Goal: Task Accomplishment & Management: Use online tool/utility

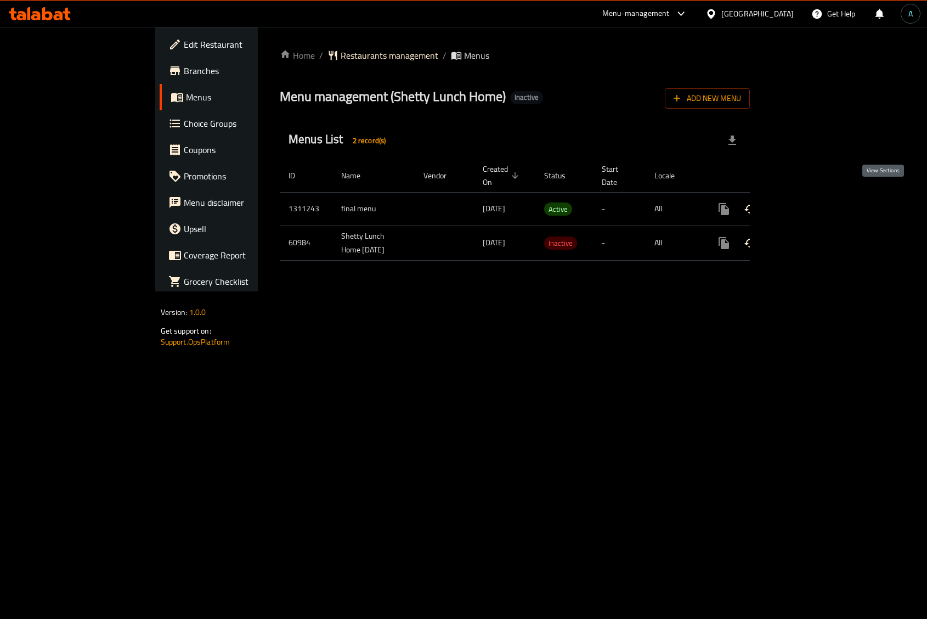
click at [810, 202] on icon "enhanced table" at bounding box center [803, 208] width 13 height 13
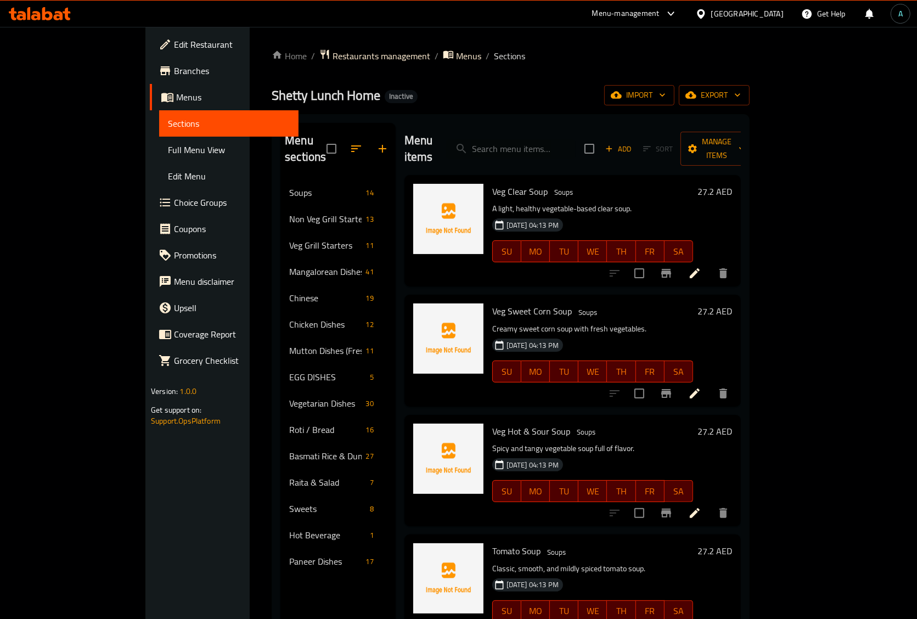
click at [168, 154] on span "Full Menu View" at bounding box center [229, 149] width 122 height 13
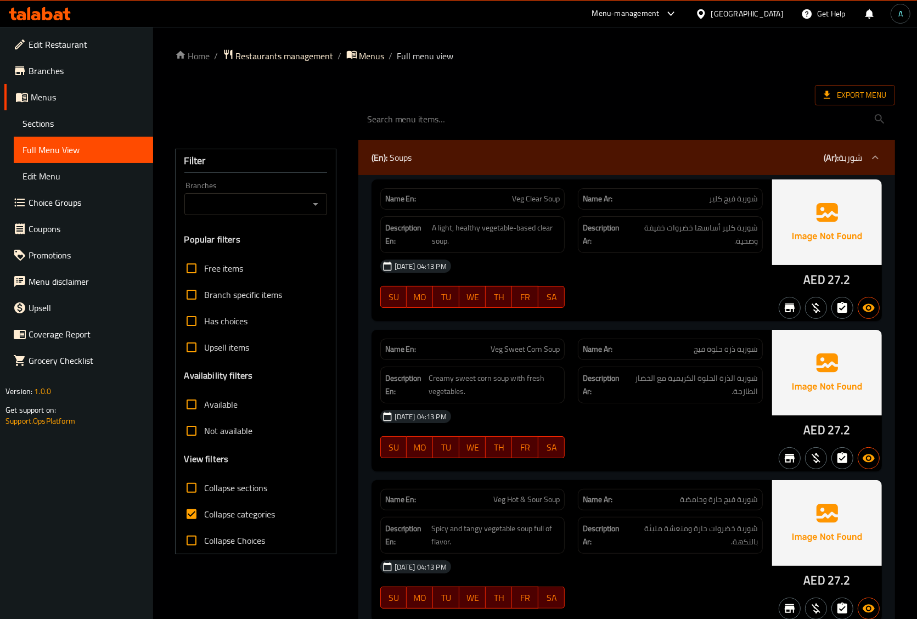
click at [209, 522] on label "Collapse categories" at bounding box center [226, 514] width 97 height 26
click at [205, 522] on input "Collapse categories" at bounding box center [191, 514] width 26 height 26
checkbox input "false"
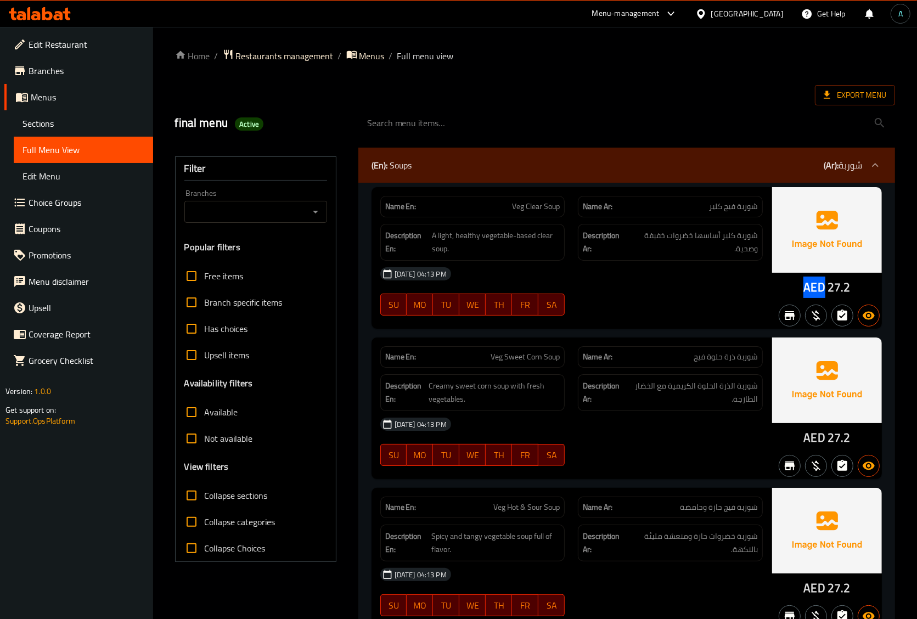
drag, startPoint x: 799, startPoint y: 286, endPoint x: 824, endPoint y: 291, distance: 25.6
click at [824, 291] on div "AED 27.2" at bounding box center [827, 258] width 110 height 142
copy span "AED"
click at [245, 127] on span "Active" at bounding box center [249, 124] width 29 height 10
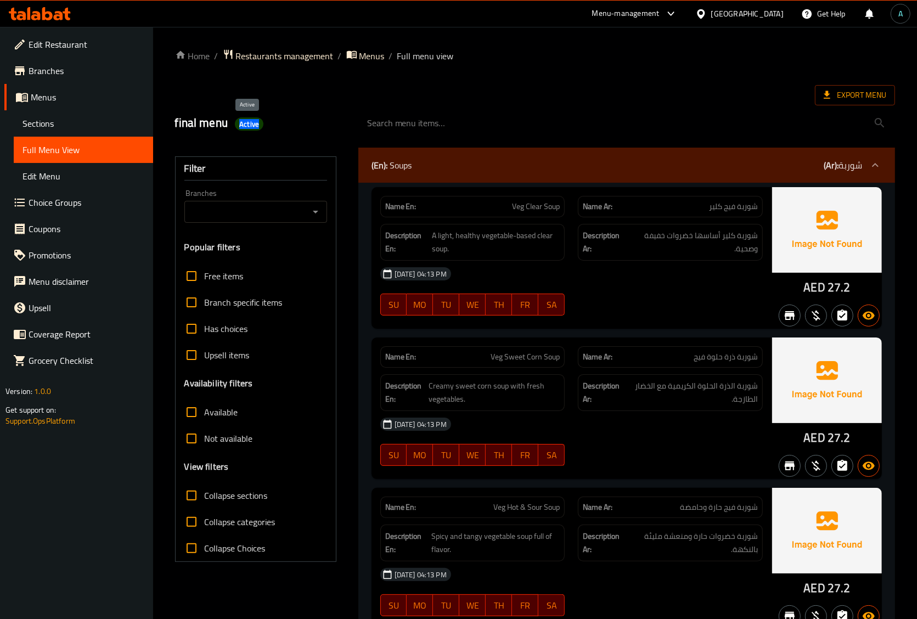
copy span "Active"
click at [75, 127] on span "Sections" at bounding box center [83, 123] width 122 height 13
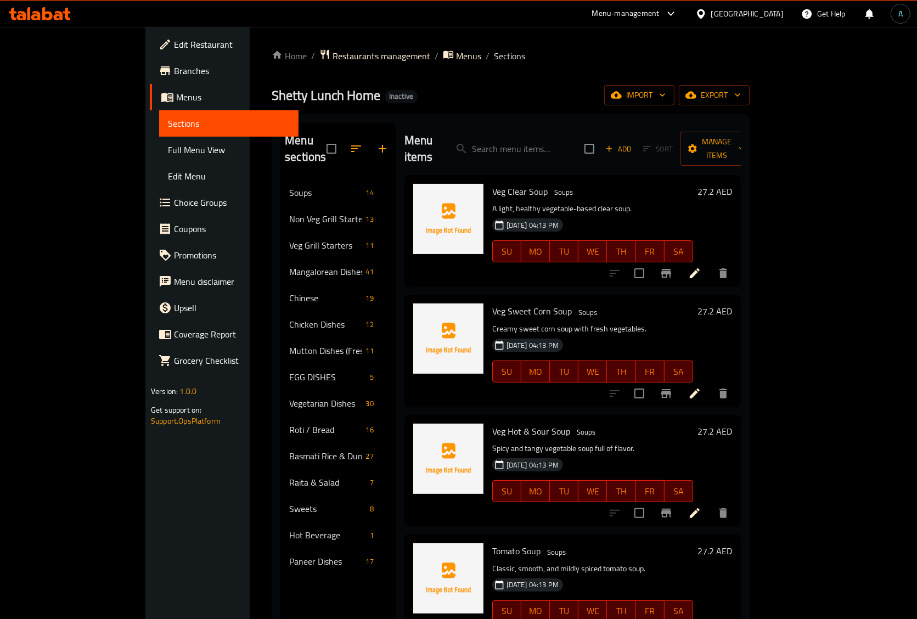
click at [168, 146] on span "Full Menu View" at bounding box center [229, 149] width 122 height 13
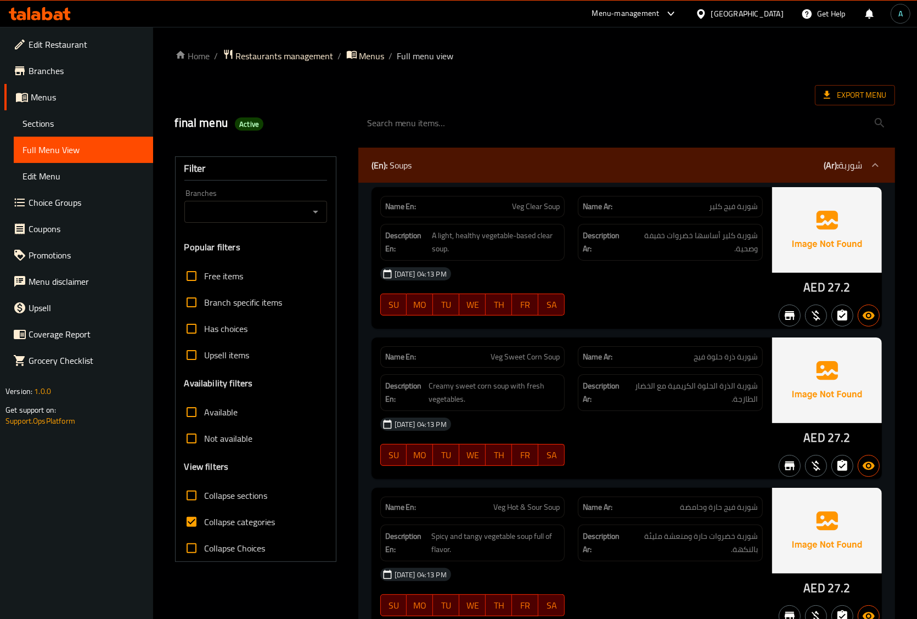
click at [222, 530] on label "Collapse categories" at bounding box center [226, 522] width 97 height 26
click at [205, 530] on input "Collapse categories" at bounding box center [191, 522] width 26 height 26
checkbox input "false"
drag, startPoint x: 801, startPoint y: 291, endPoint x: 822, endPoint y: 288, distance: 21.0
click at [822, 288] on div "AED 27.2" at bounding box center [827, 258] width 110 height 142
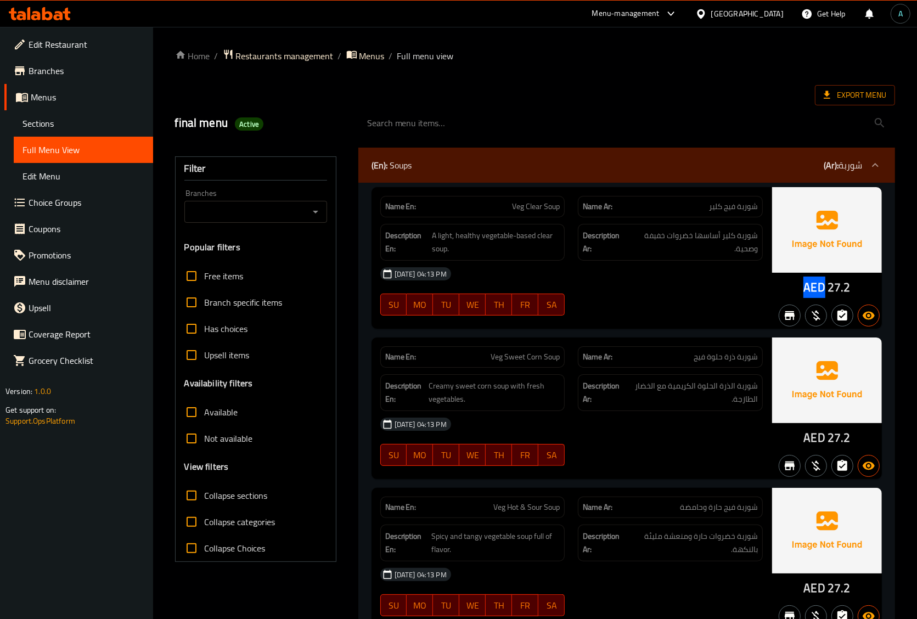
copy span "AED"
click at [857, 91] on span "Export Menu" at bounding box center [854, 95] width 63 height 14
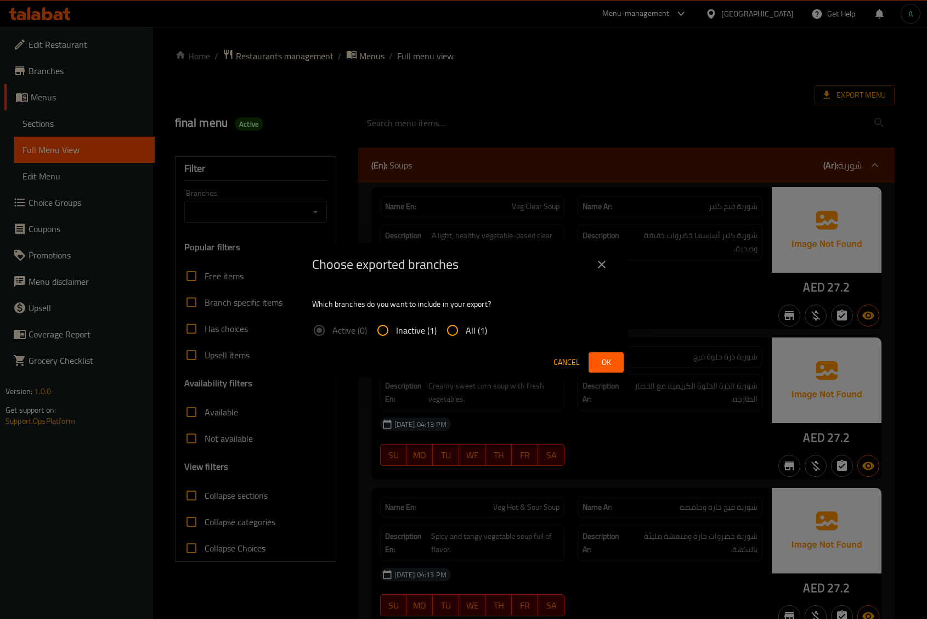
click at [473, 324] on span "All (1)" at bounding box center [476, 330] width 21 height 13
click at [466, 324] on input "All (1)" at bounding box center [452, 330] width 26 height 26
radio input "true"
click at [607, 360] on span "Ok" at bounding box center [606, 363] width 18 height 14
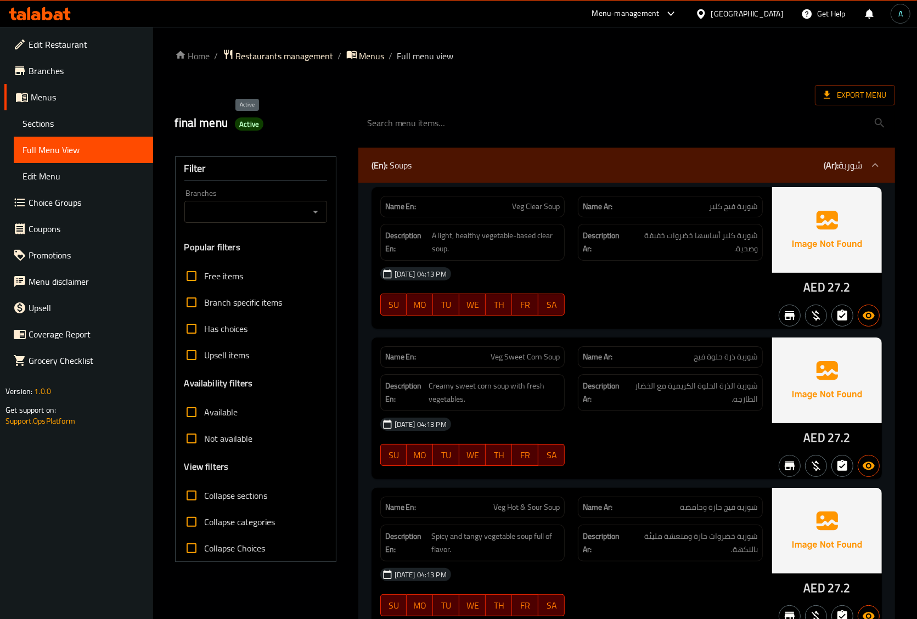
click at [246, 125] on span "Active" at bounding box center [249, 124] width 29 height 10
copy span "Active"
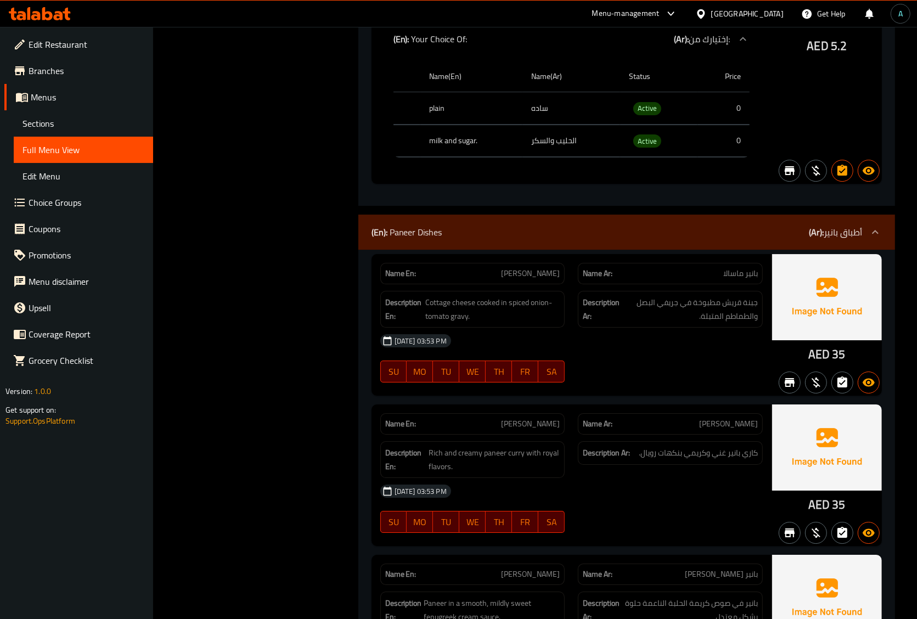
click at [533, 231] on div "(En): Paneer Dishes (Ar): أطباق بانير" at bounding box center [626, 232] width 537 height 35
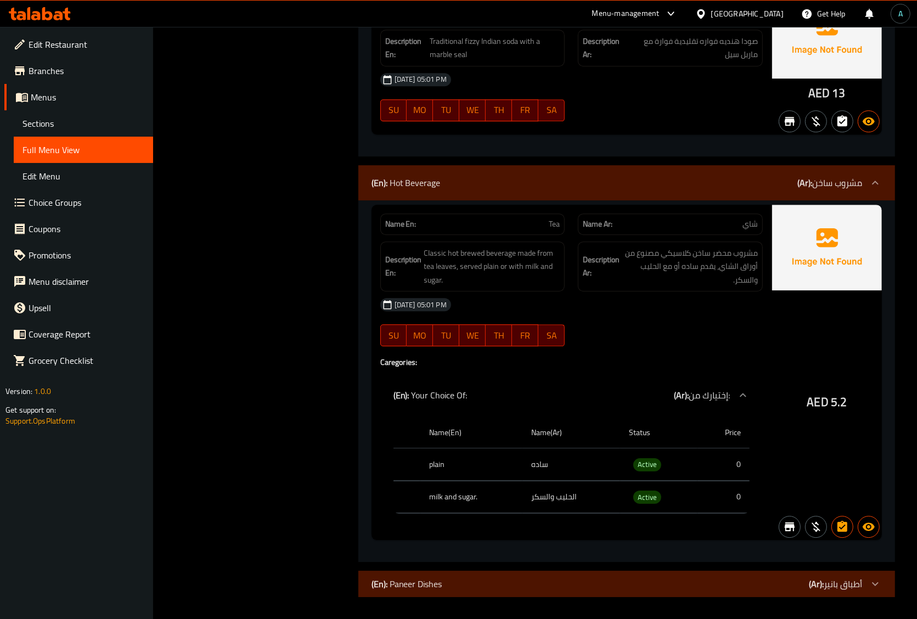
scroll to position [39336, 0]
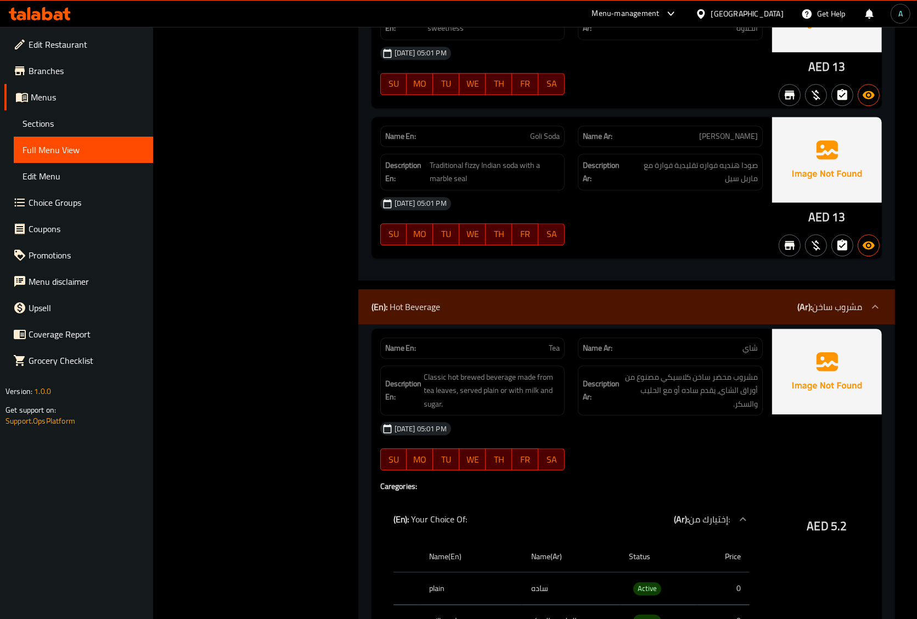
click at [574, 306] on div "(En): Hot Beverage (Ar): مشروب ساخن" at bounding box center [626, 306] width 537 height 35
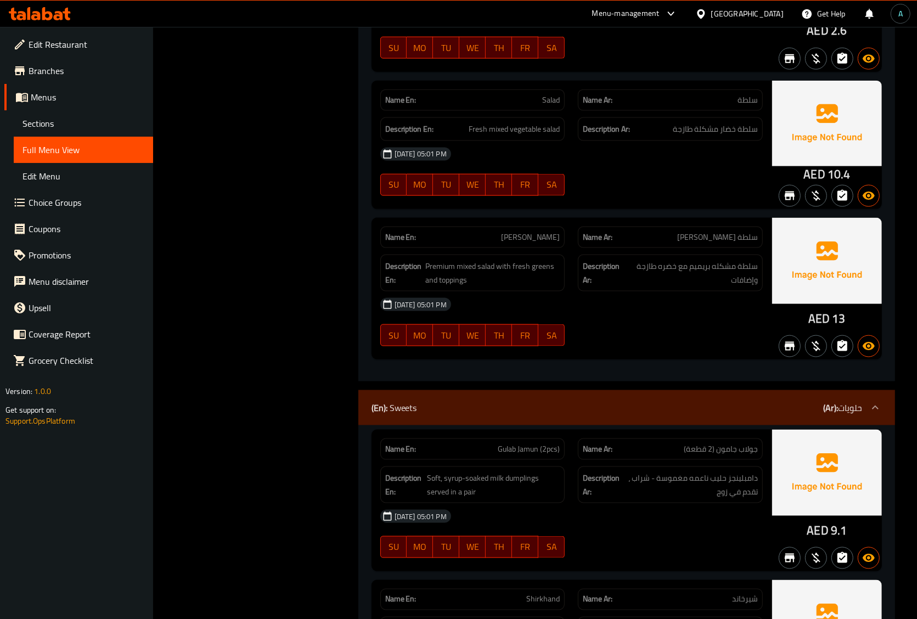
scroll to position [37821, 0]
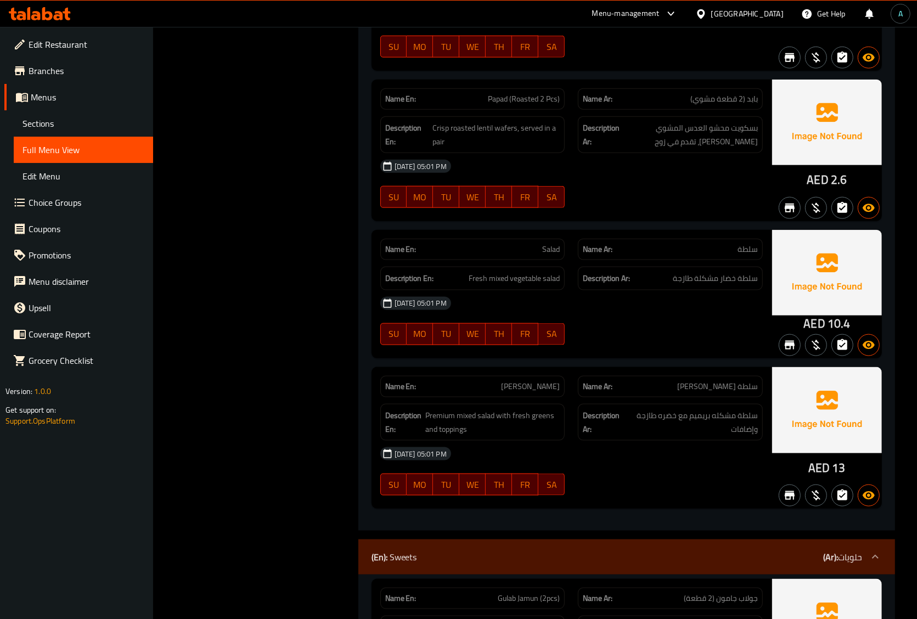
click at [555, 550] on div "(En): Sweets (Ar): حلويات" at bounding box center [616, 556] width 490 height 13
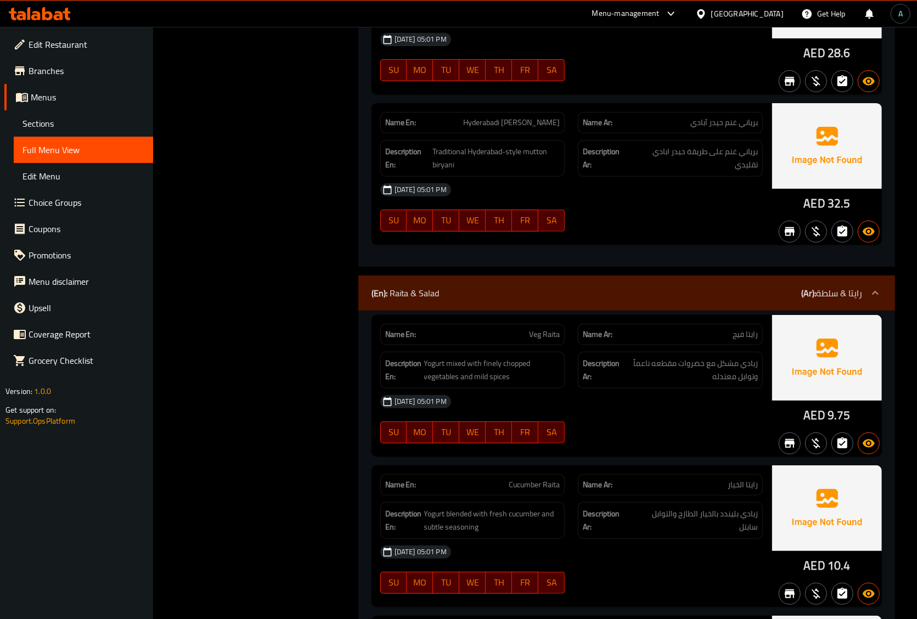
scroll to position [36861, 0]
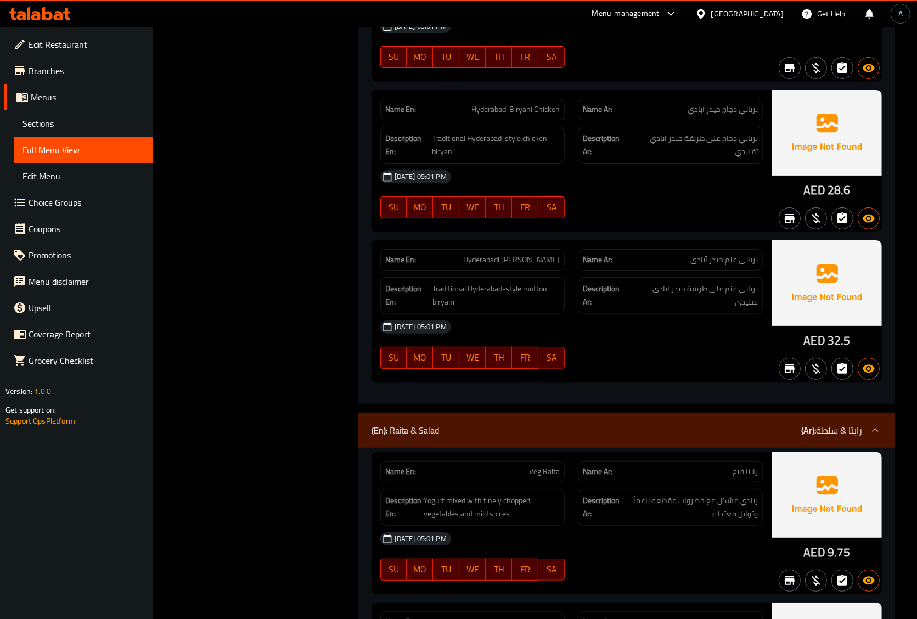
drag, startPoint x: 454, startPoint y: 402, endPoint x: 292, endPoint y: 396, distance: 161.4
click at [453, 413] on div "(En): Raita & Salad (Ar): رايتا & سلطة" at bounding box center [626, 430] width 537 height 35
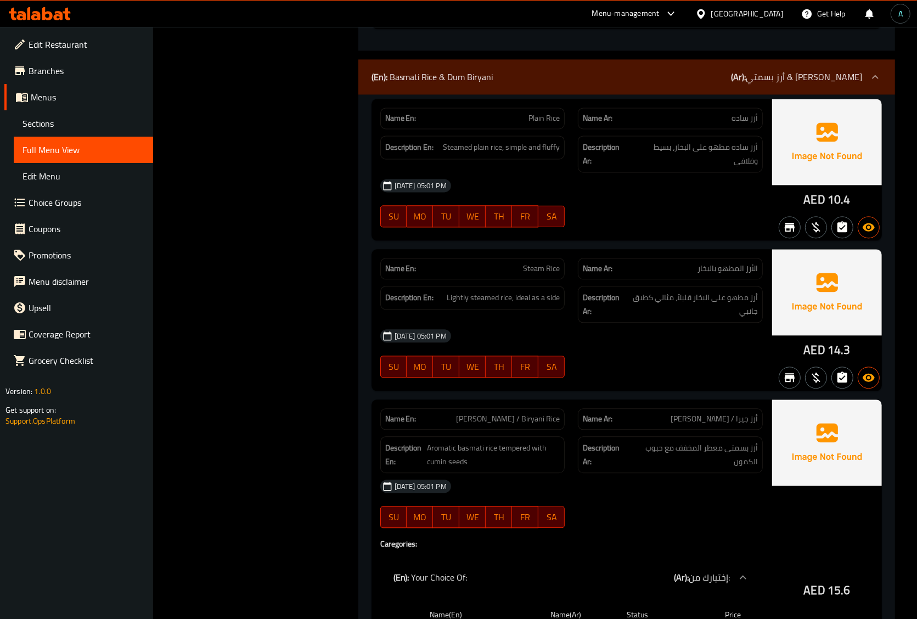
scroll to position [31375, 0]
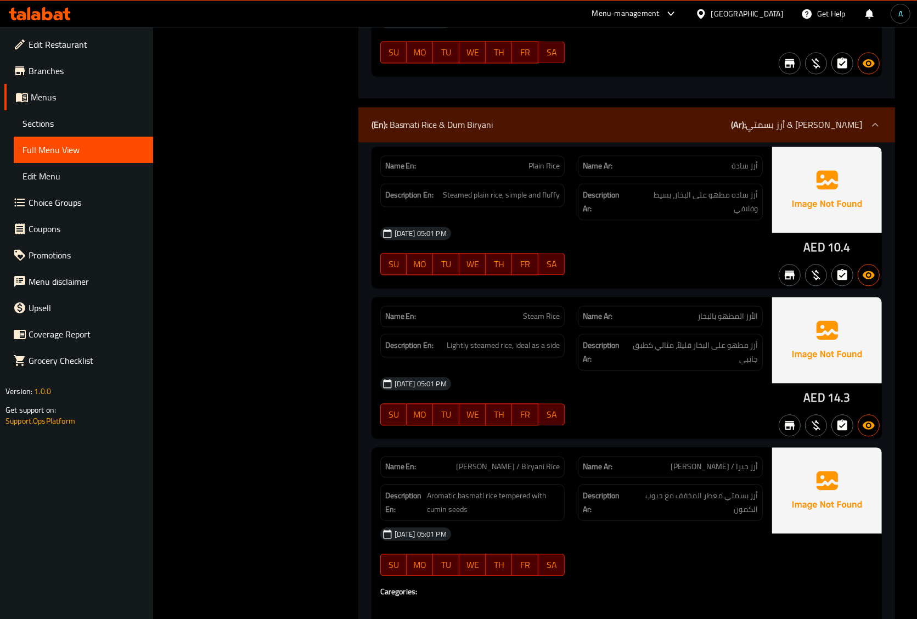
click at [657, 107] on div "(En): Basmati Rice & Dum Biryani (Ar): أرز بسمتي & [PERSON_NAME]" at bounding box center [626, 124] width 537 height 35
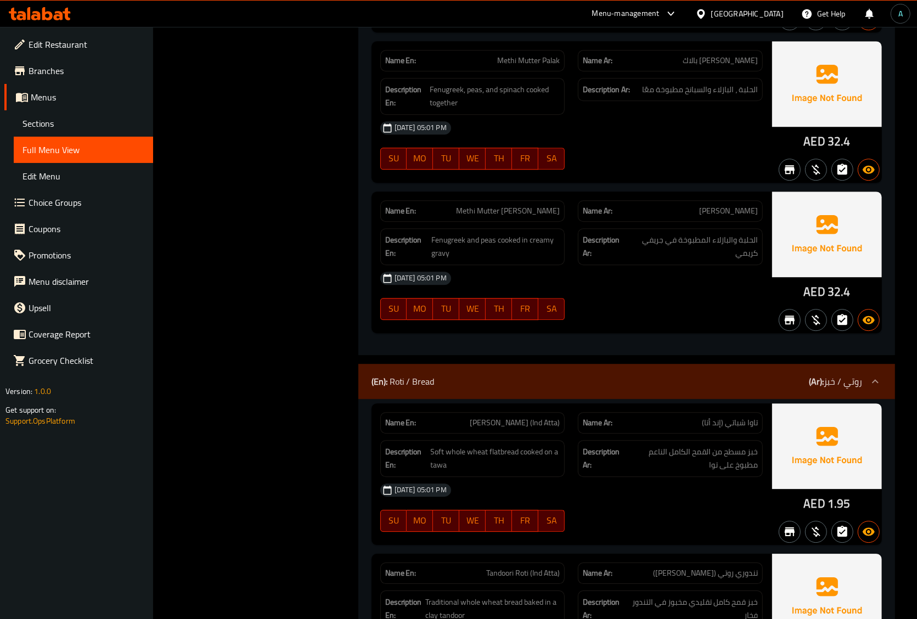
scroll to position [28383, 0]
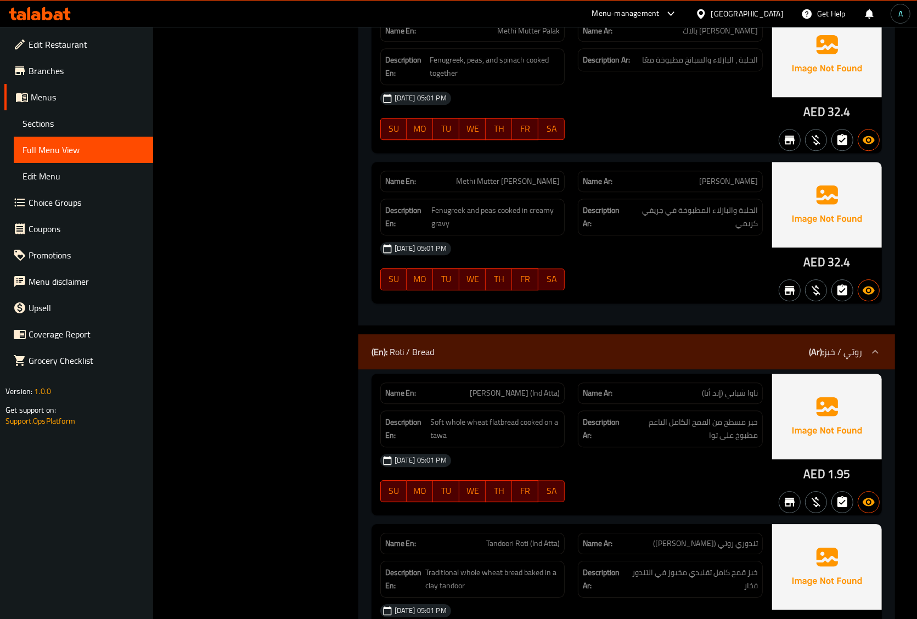
click at [481, 345] on div "(En): Roti / Bread (Ar): روتي / خبز" at bounding box center [616, 351] width 490 height 13
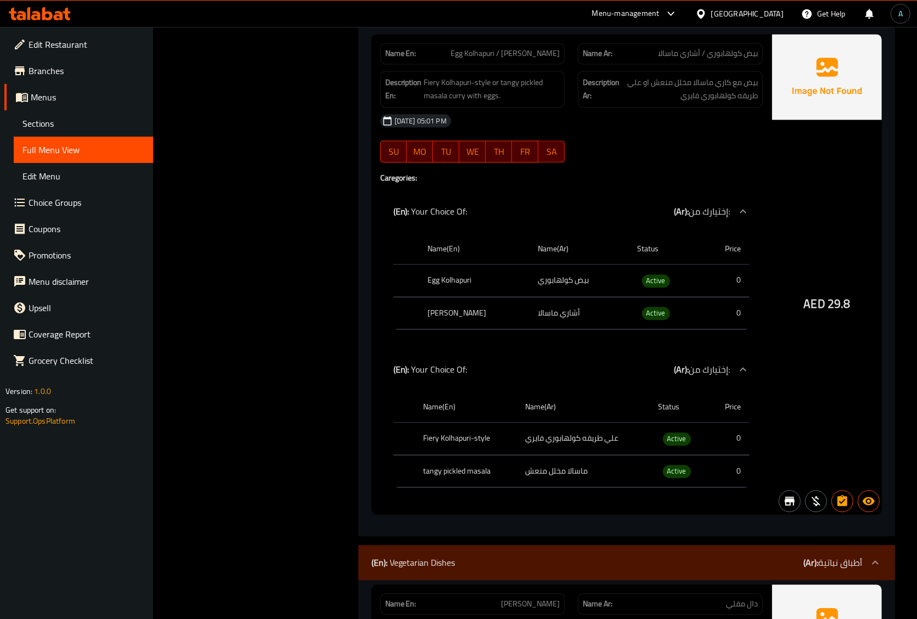
scroll to position [20703, 0]
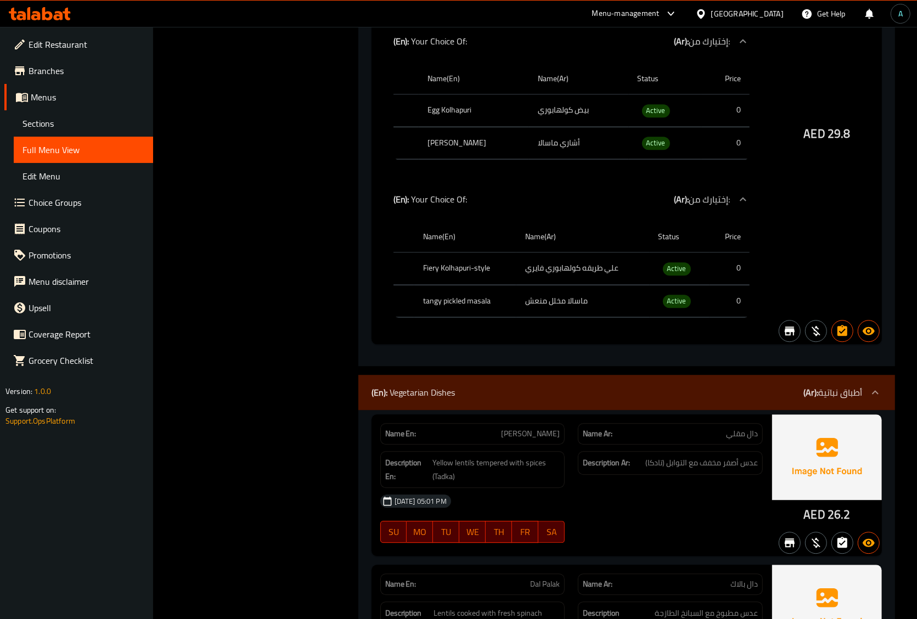
click at [506, 386] on div "(En): Vegetarian Dishes (Ar): أطباق نباتية" at bounding box center [616, 392] width 490 height 13
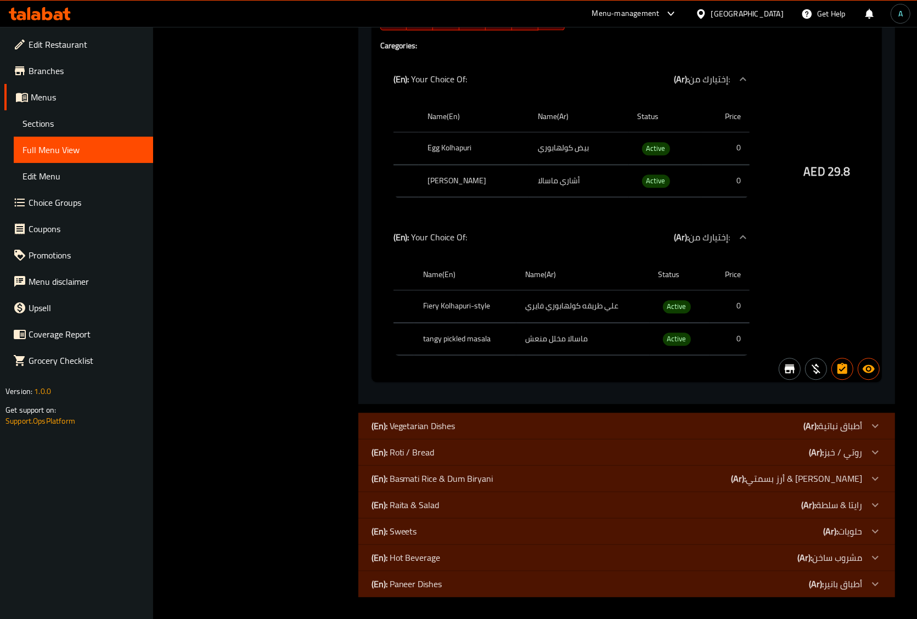
click at [676, 332] on span "Active" at bounding box center [677, 338] width 28 height 13
click at [675, 332] on span "Active" at bounding box center [677, 338] width 28 height 13
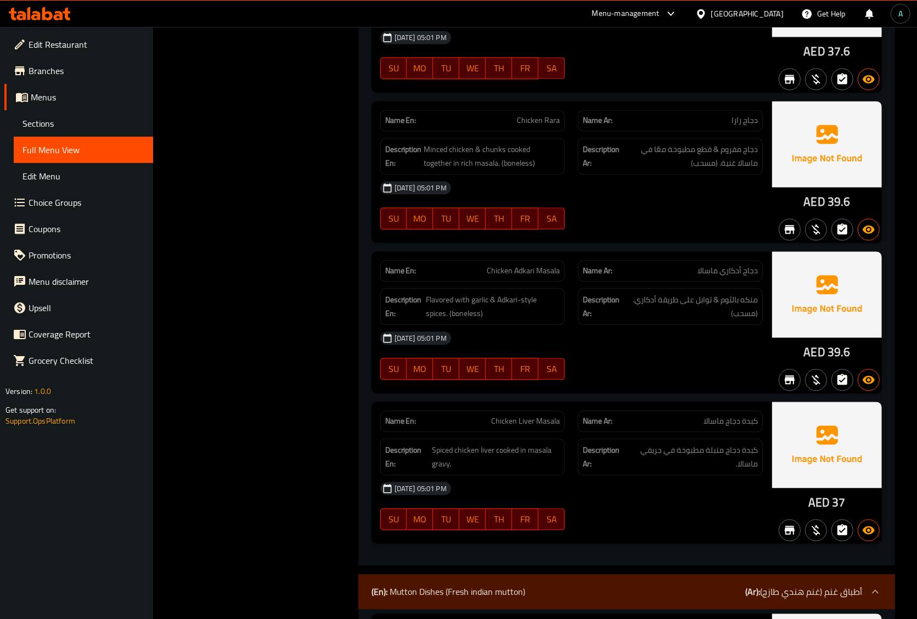
scroll to position [17017, 0]
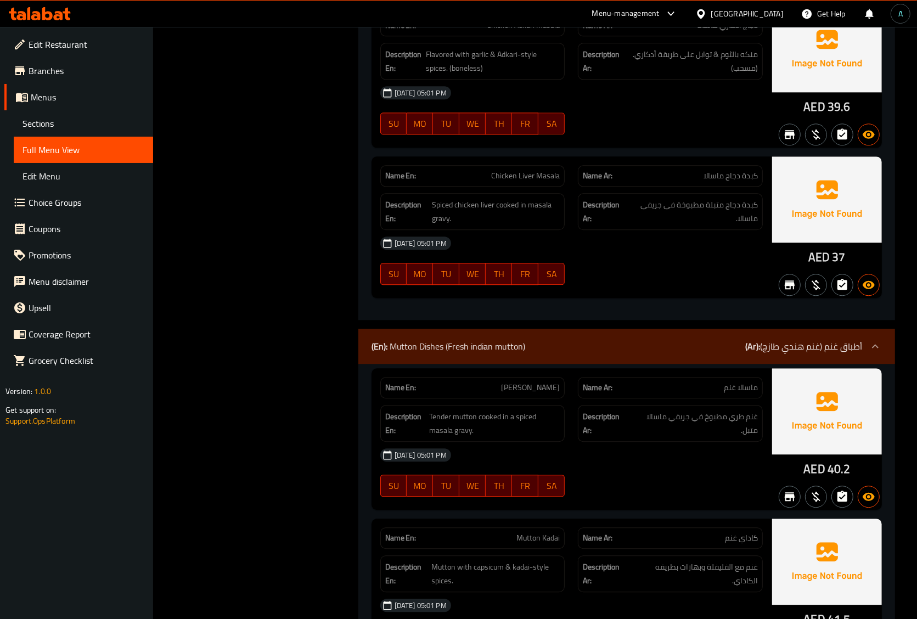
click at [674, 329] on div "(En): Mutton Dishes (Fresh indian mutton) (Ar): أطباق غنم (غنم هندي طازج)" at bounding box center [626, 346] width 537 height 35
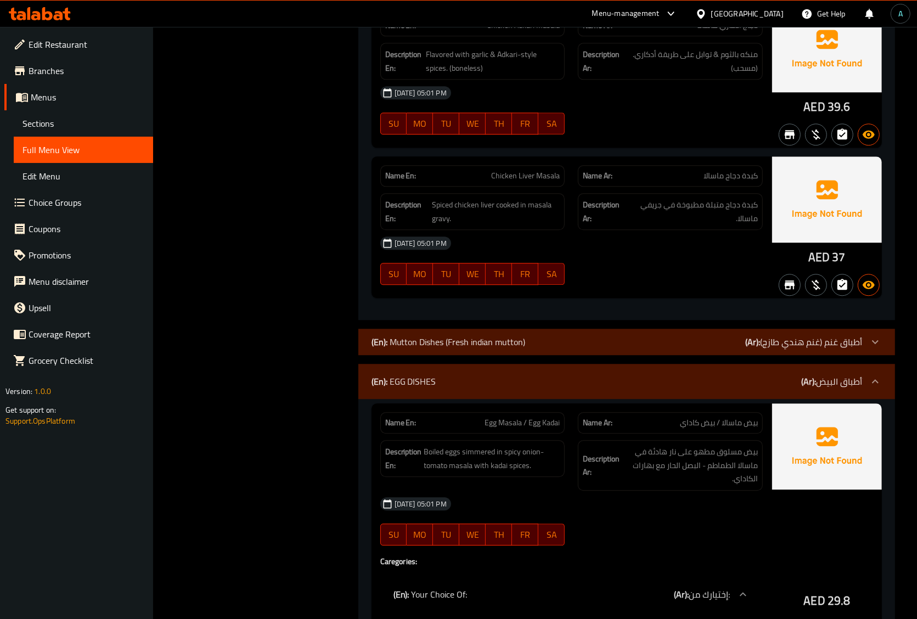
click at [653, 364] on div "(En): EGG DISHES (Ar): أطباق البيض" at bounding box center [626, 381] width 537 height 35
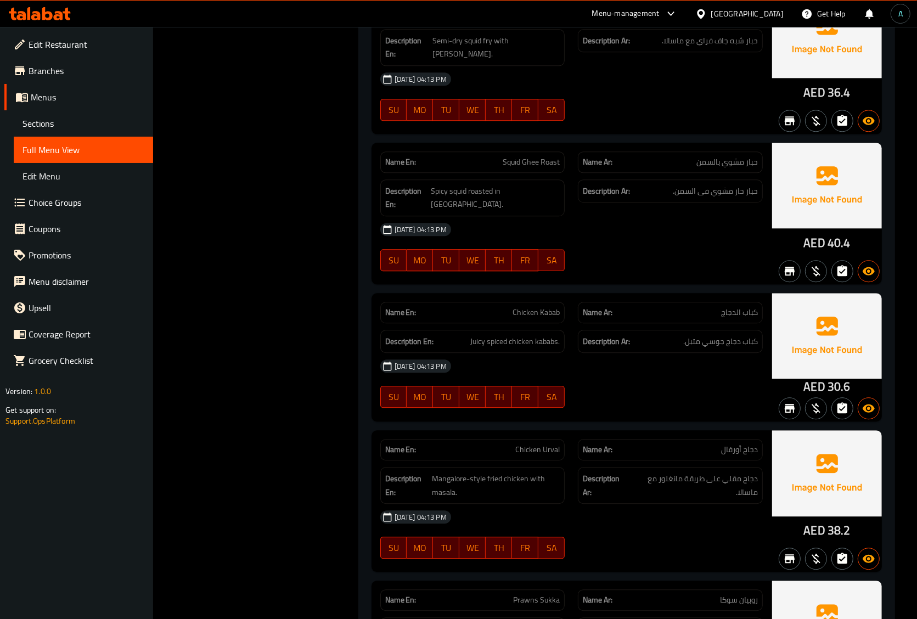
scroll to position [10110, 0]
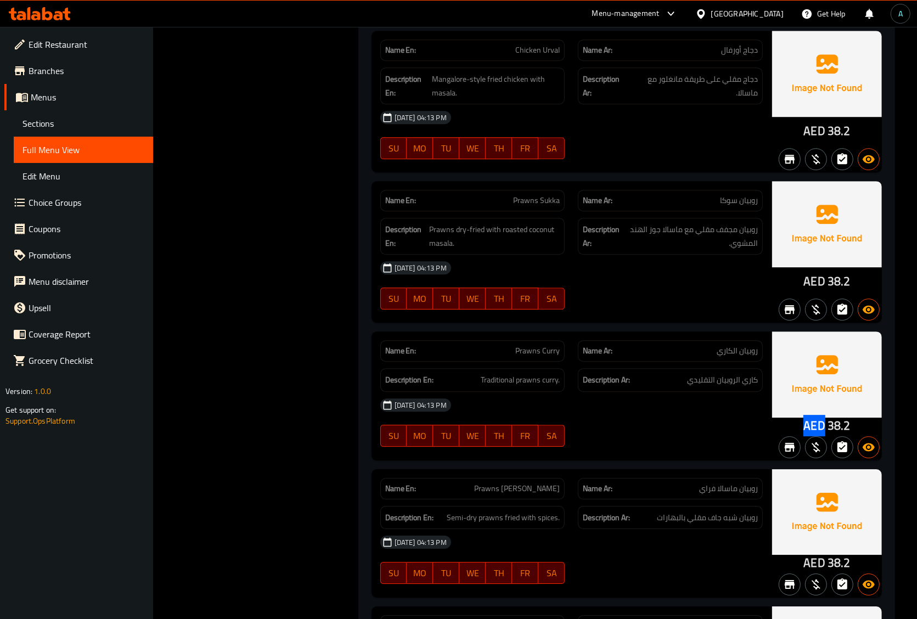
drag, startPoint x: 804, startPoint y: 398, endPoint x: 825, endPoint y: 400, distance: 21.0
click at [825, 418] on div "AED 38.2" at bounding box center [826, 426] width 47 height 16
copy span "AED"
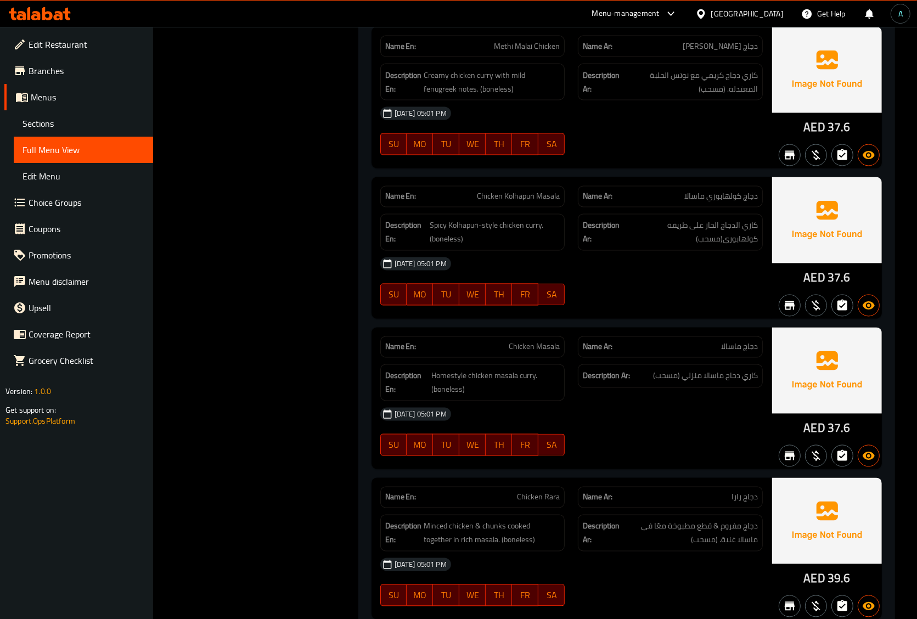
scroll to position [16953, 0]
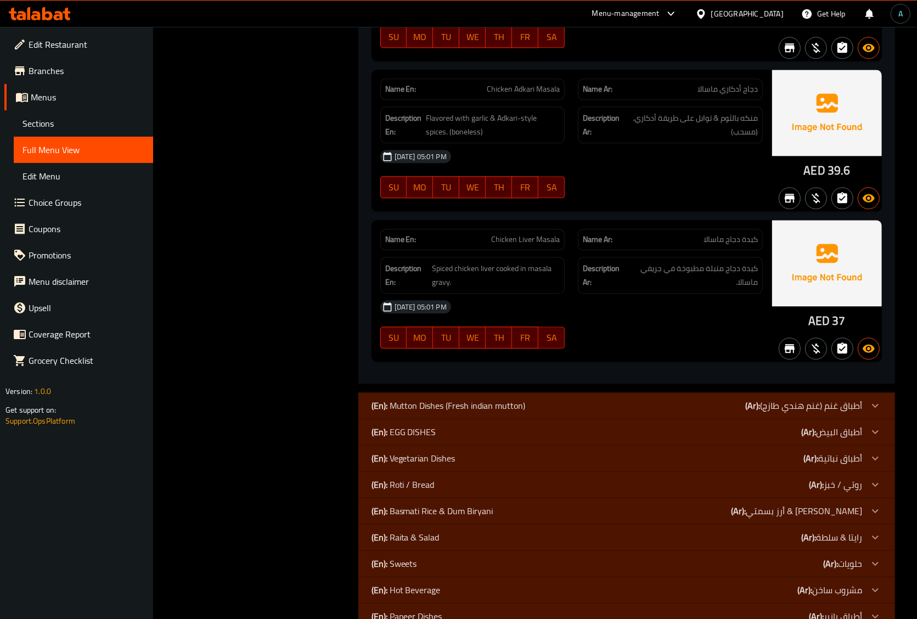
click at [524, 425] on div "(En): EGG DISHES (Ar): أطباق البيض" at bounding box center [616, 431] width 490 height 13
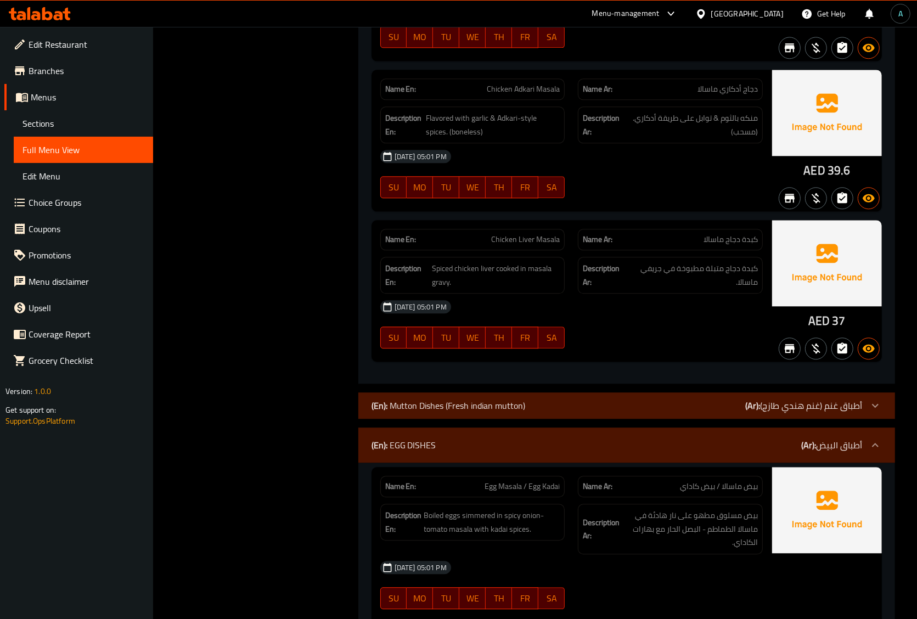
click at [526, 399] on div "(En): Mutton Dishes (Fresh indian mutton) (Ar): أطباق غنم (غنم هندي طازج)" at bounding box center [616, 405] width 490 height 13
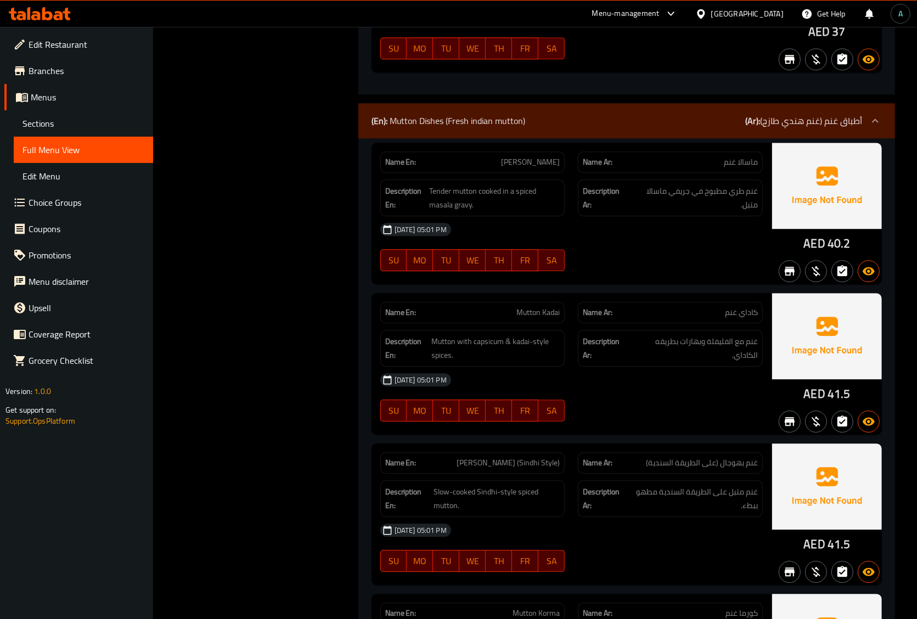
scroll to position [20641, 0]
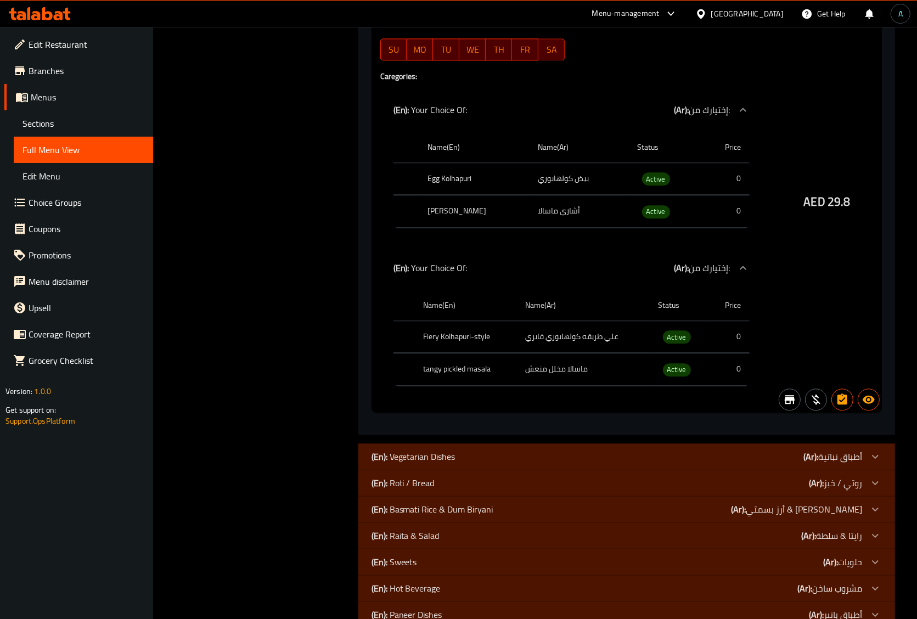
click at [683, 450] on div "(En): Vegetarian Dishes (Ar): أطباق نباتية" at bounding box center [616, 456] width 490 height 13
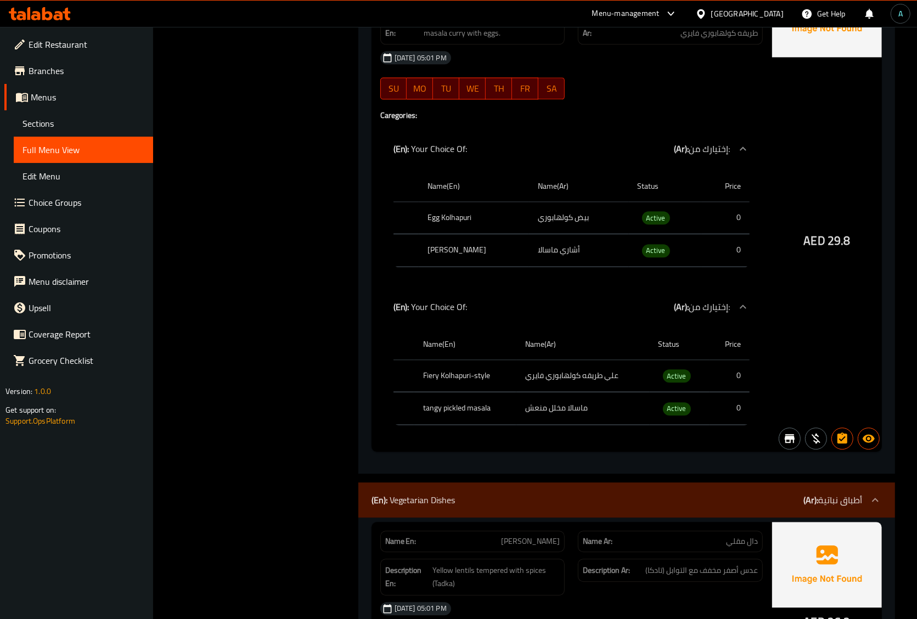
scroll to position [20903, 0]
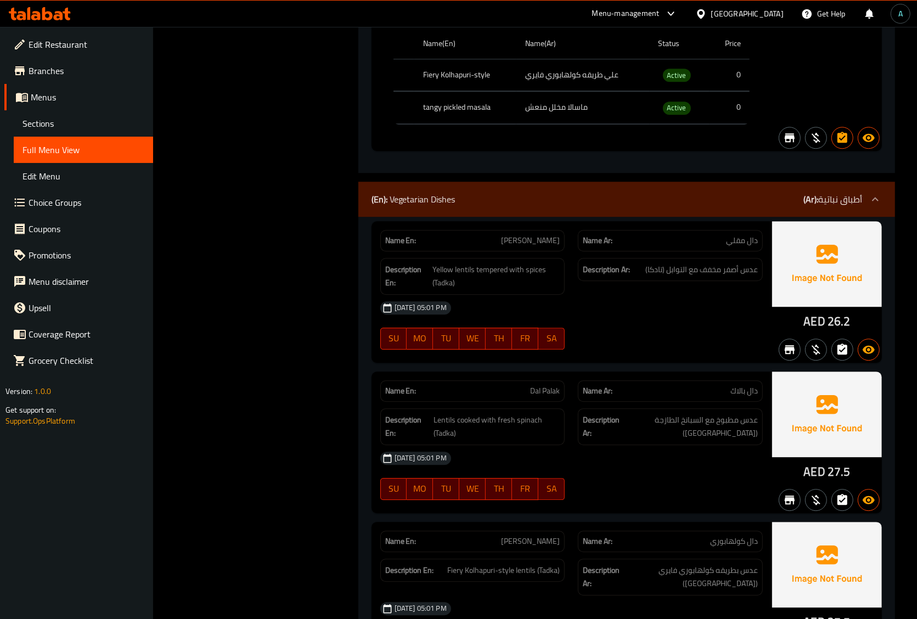
click at [690, 193] on div "(En): Vegetarian Dishes (Ar): أطباق نباتية" at bounding box center [616, 199] width 490 height 13
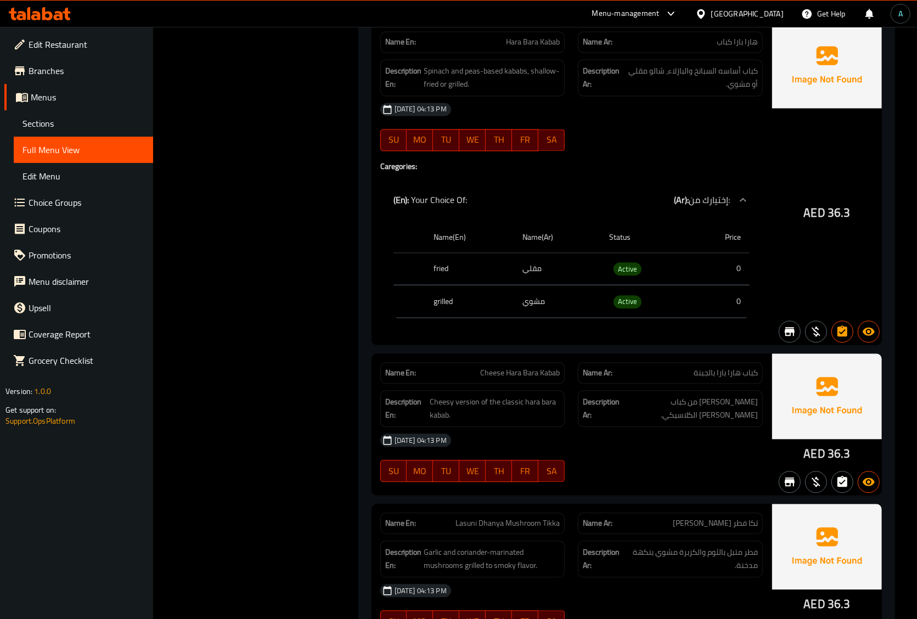
scroll to position [18045, 0]
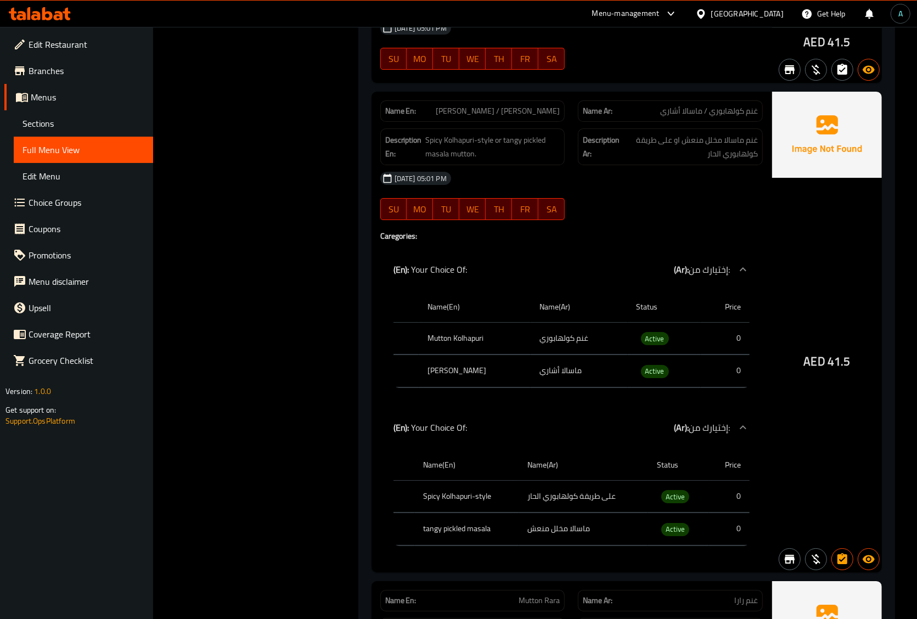
click at [651, 365] on span "Active" at bounding box center [655, 371] width 28 height 13
copy span "Active"
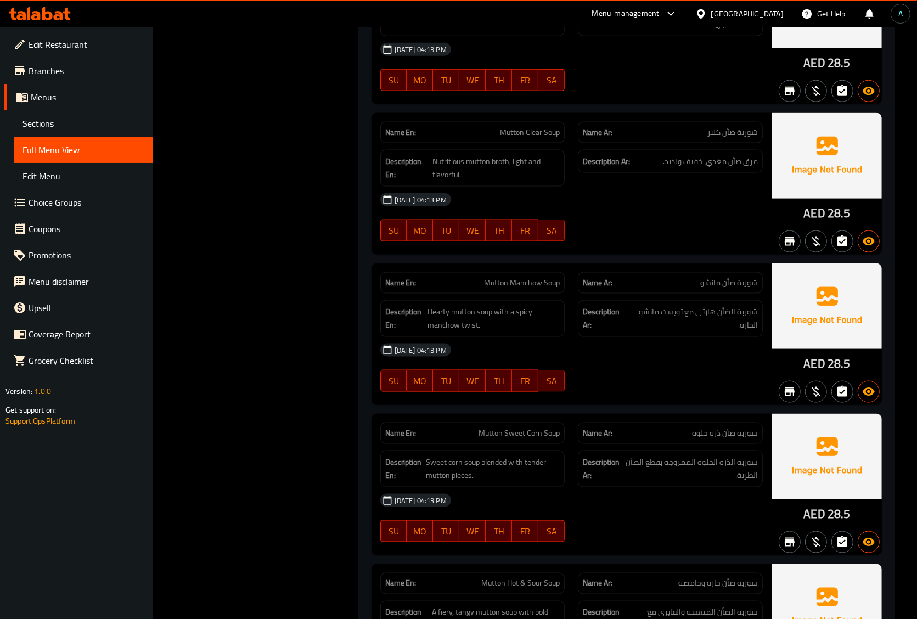
scroll to position [0, 0]
